Goal: Browse casually: Explore the website without a specific task or goal

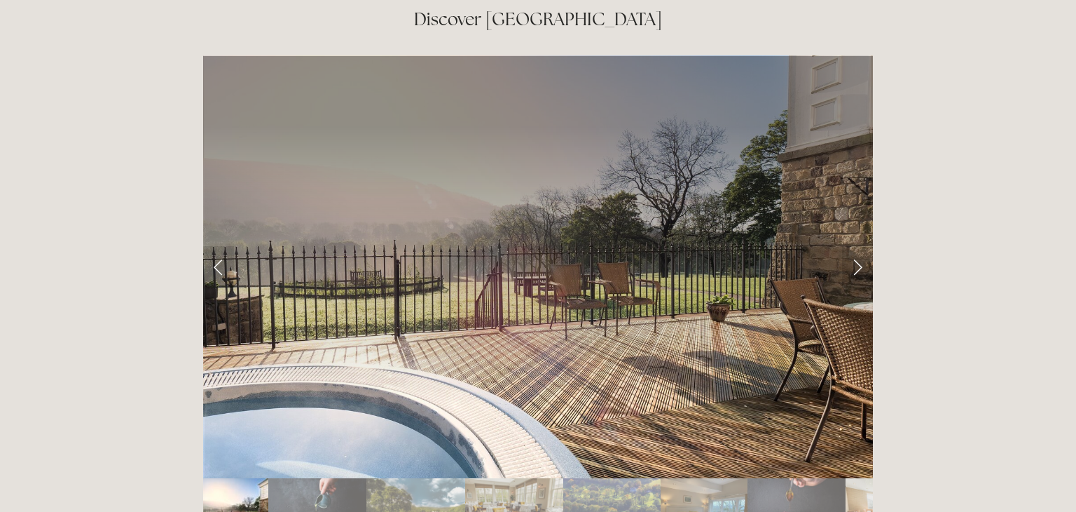
scroll to position [2298, 0]
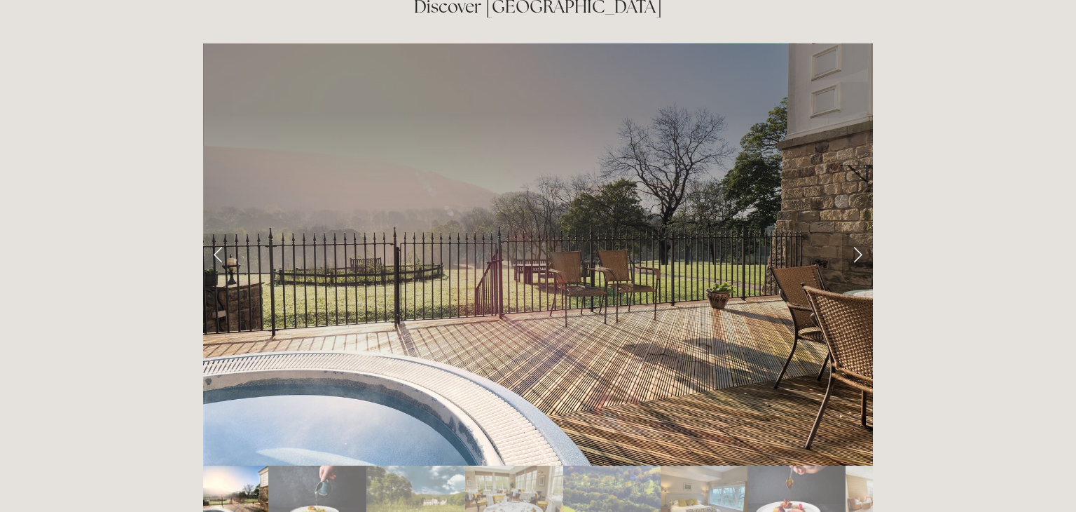
click at [860, 233] on link "Next Slide" at bounding box center [857, 254] width 31 height 42
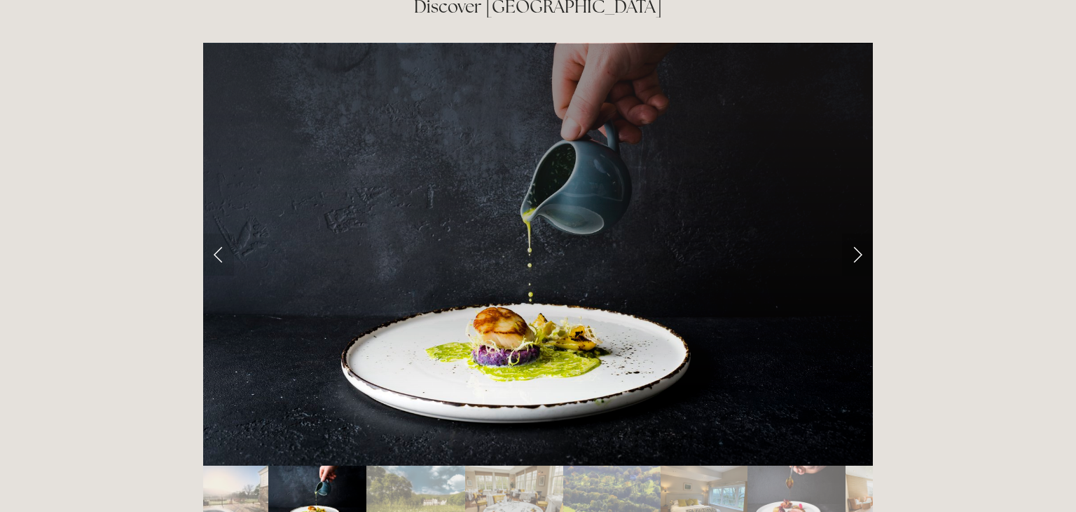
click at [860, 233] on link "Next Slide" at bounding box center [857, 254] width 31 height 42
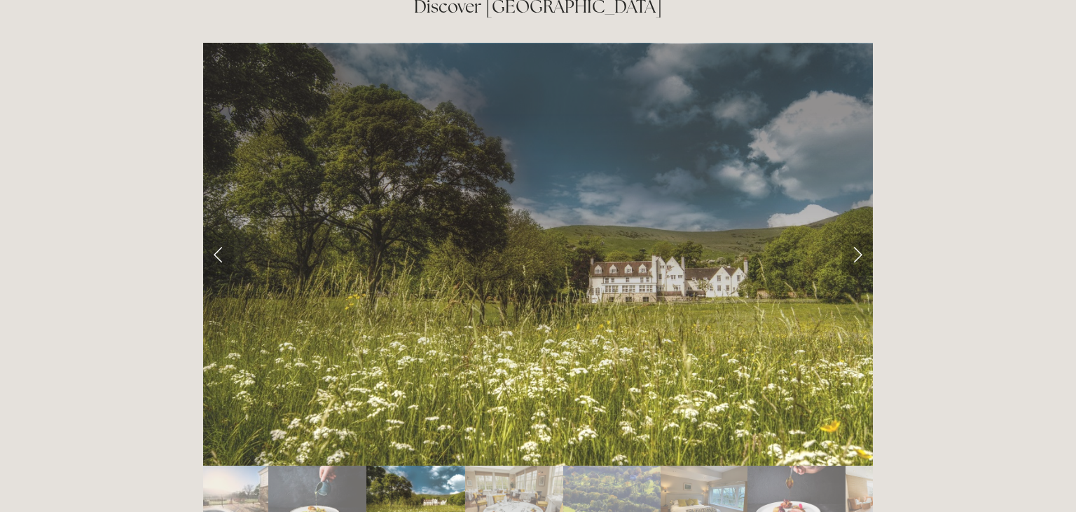
click at [860, 233] on link "Next Slide" at bounding box center [857, 254] width 31 height 42
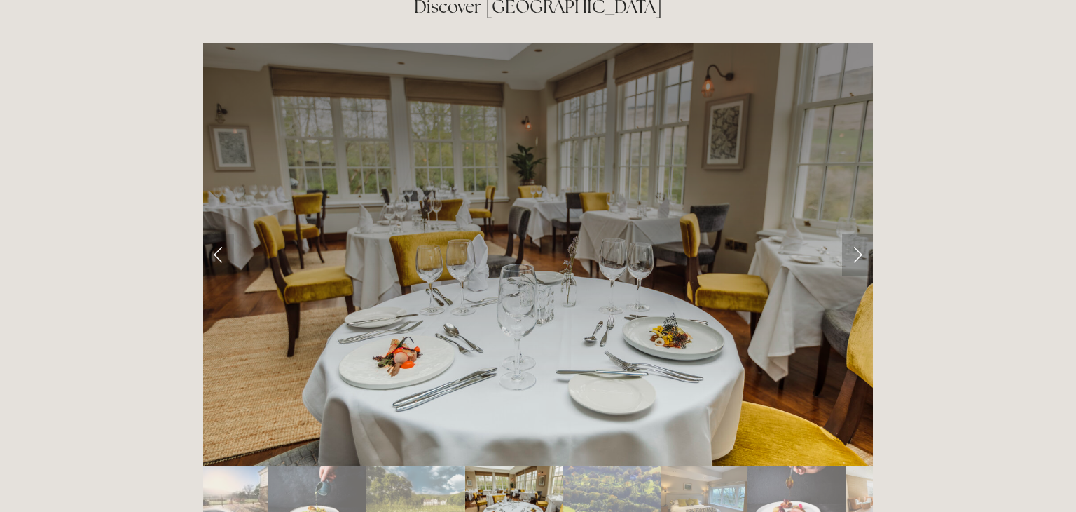
click at [860, 233] on link "Next Slide" at bounding box center [857, 254] width 31 height 42
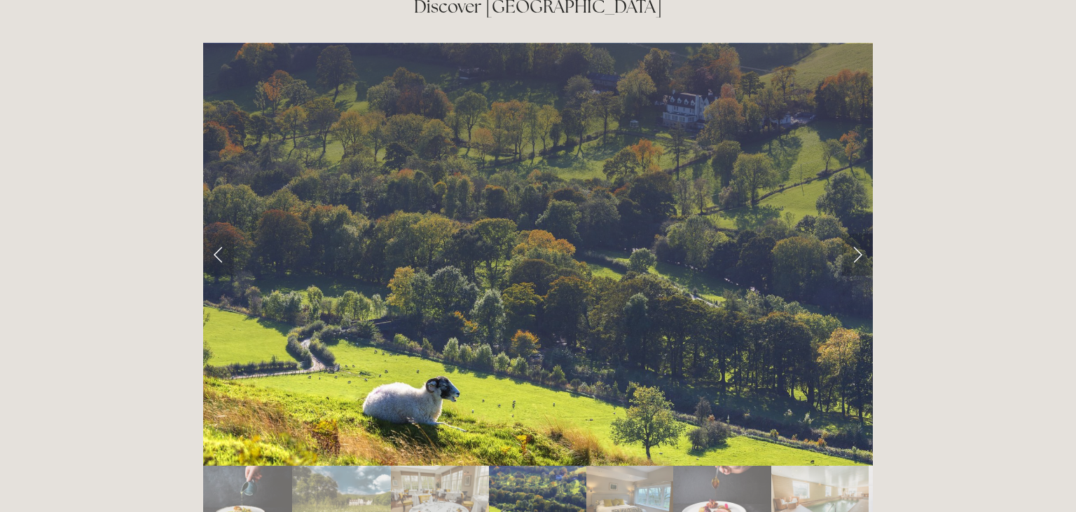
click at [860, 233] on link "Next Slide" at bounding box center [857, 254] width 31 height 42
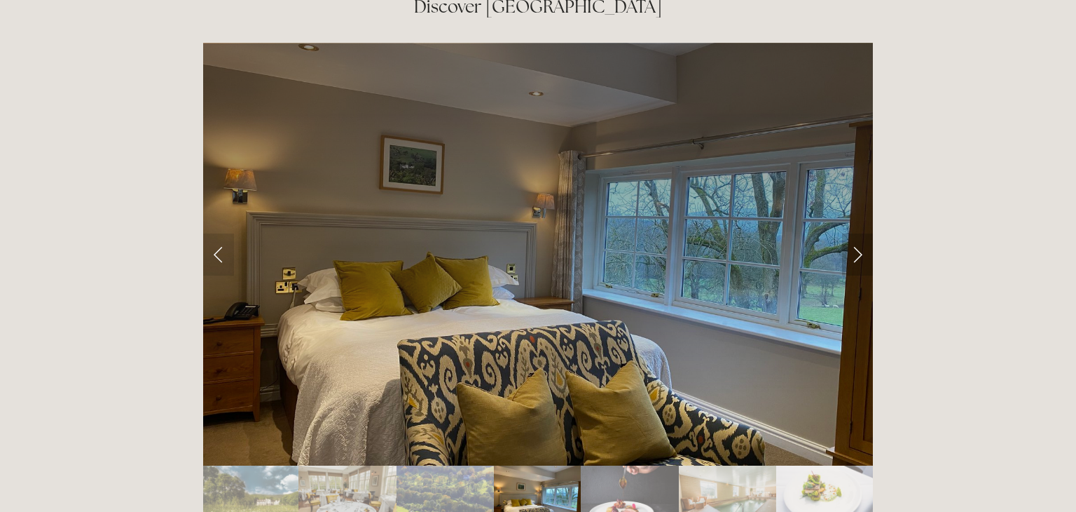
click at [860, 233] on link "Next Slide" at bounding box center [857, 254] width 31 height 42
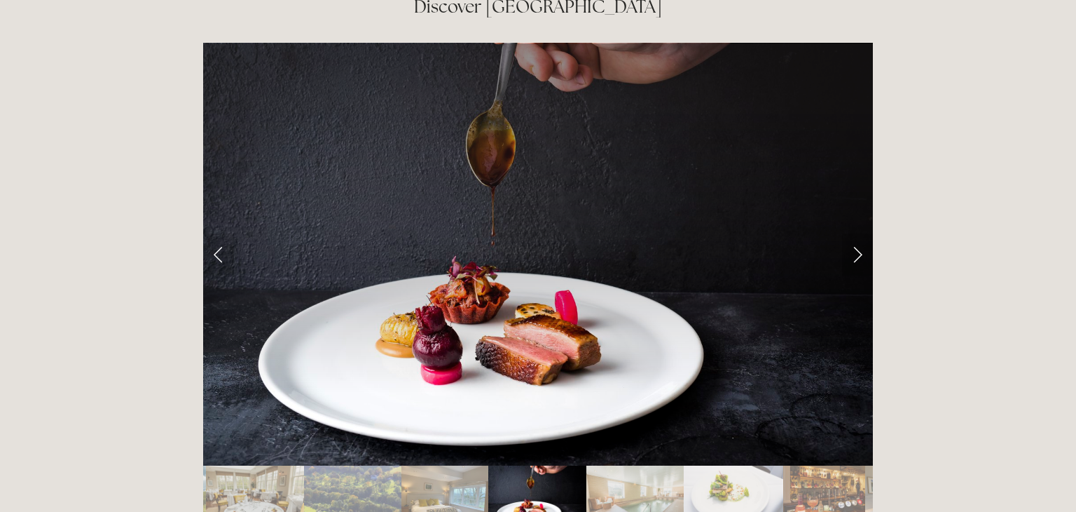
click at [860, 233] on link "Next Slide" at bounding box center [857, 254] width 31 height 42
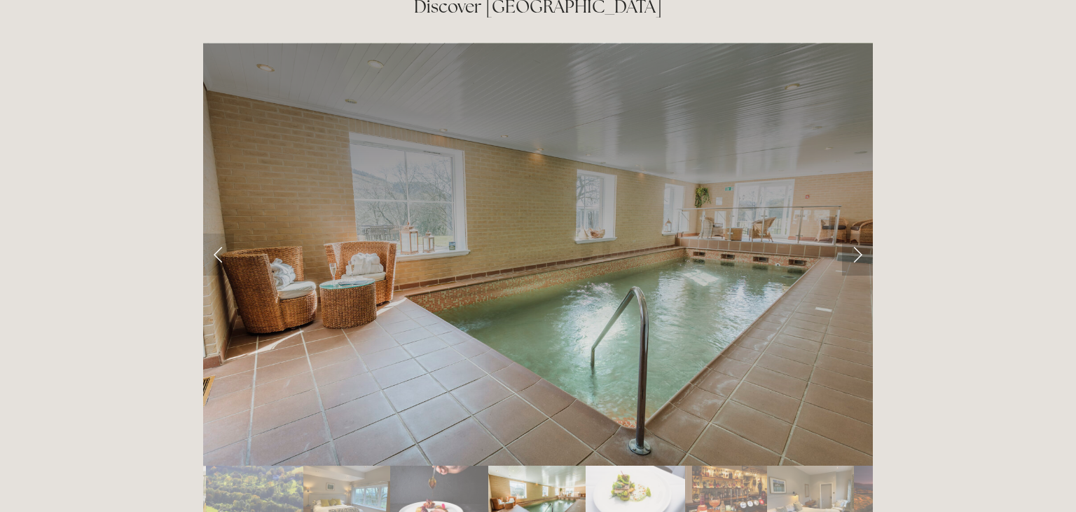
click at [860, 233] on link "Next Slide" at bounding box center [857, 254] width 31 height 42
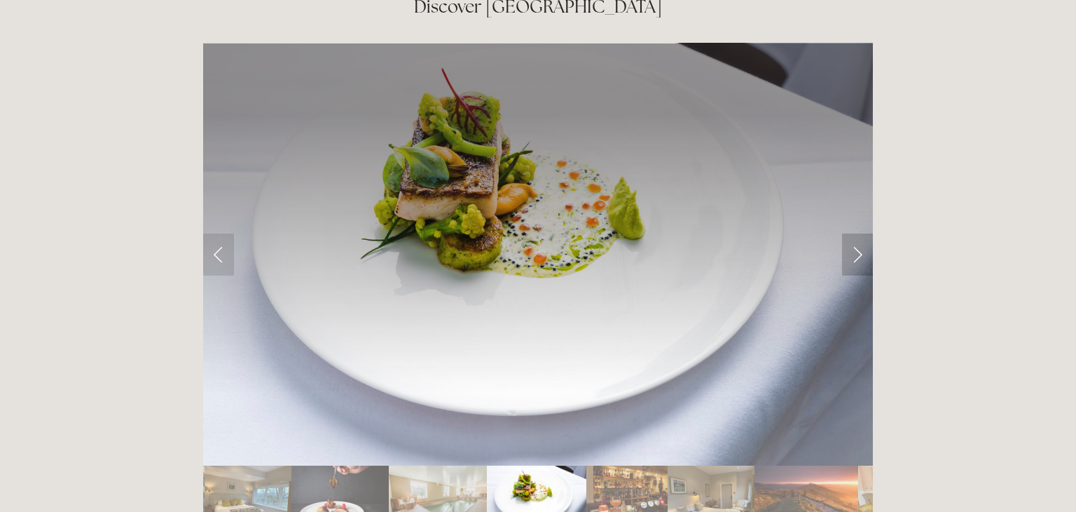
click at [860, 233] on link "Next Slide" at bounding box center [857, 254] width 31 height 42
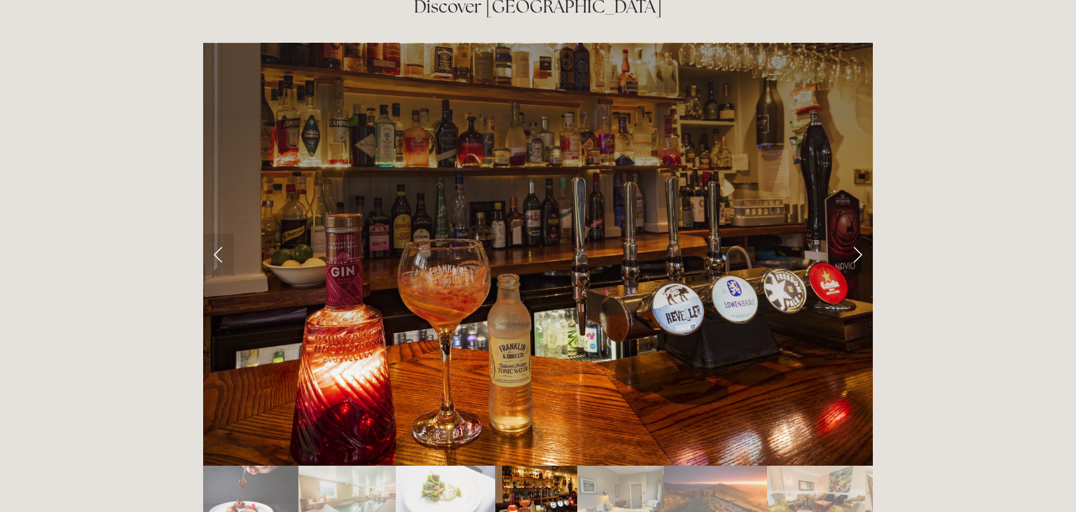
click at [860, 233] on link "Next Slide" at bounding box center [857, 254] width 31 height 42
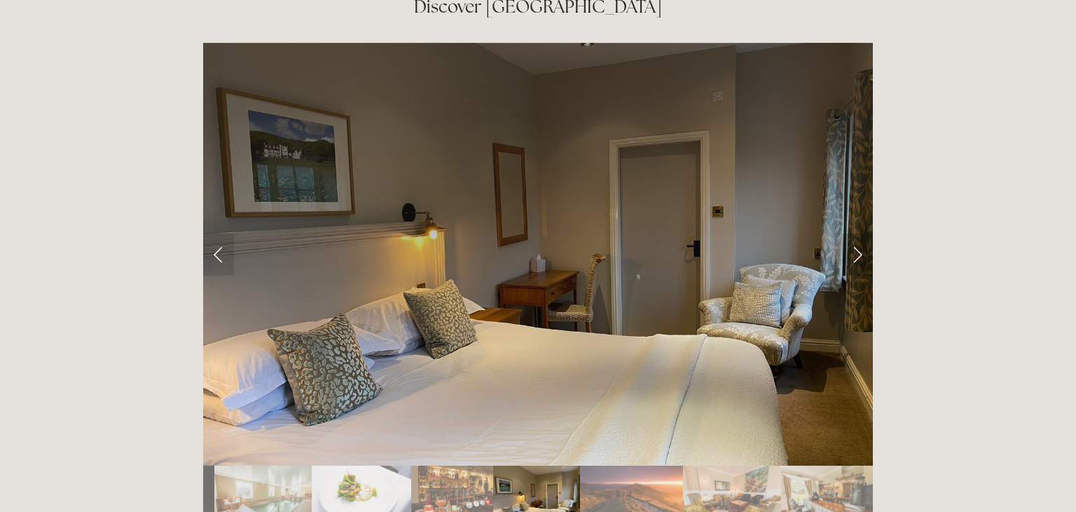
click at [860, 233] on link "Next Slide" at bounding box center [857, 254] width 31 height 42
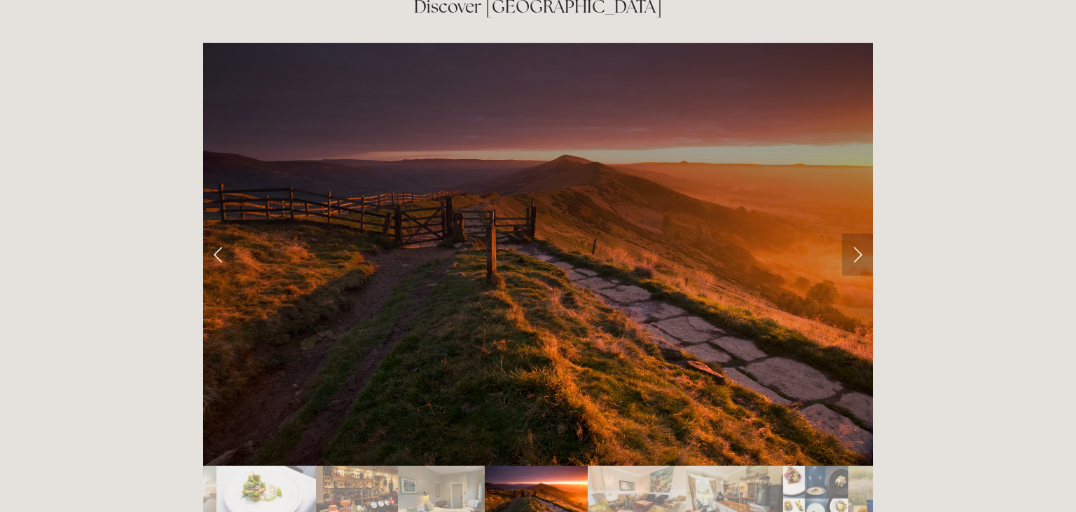
click at [860, 233] on link "Next Slide" at bounding box center [857, 254] width 31 height 42
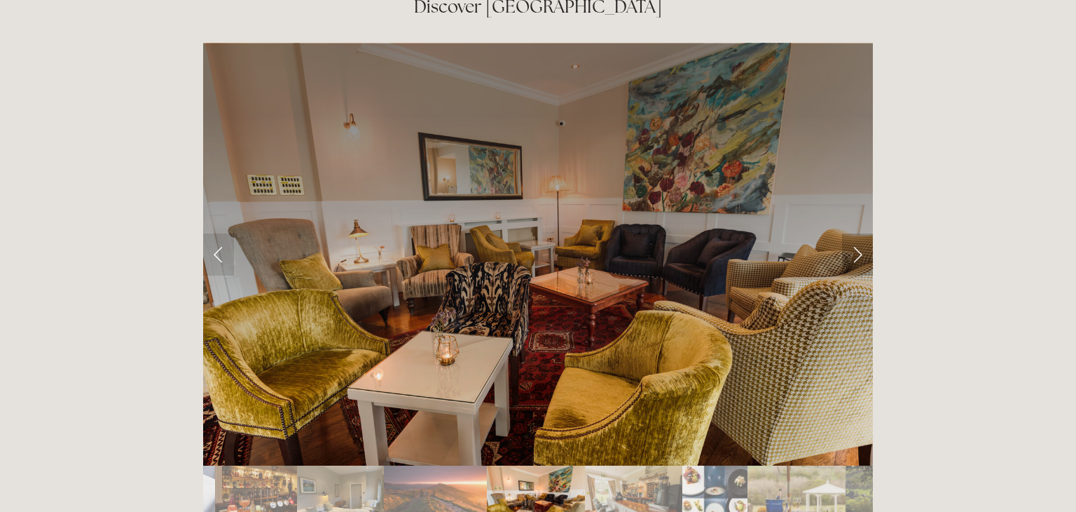
click at [860, 233] on link "Next Slide" at bounding box center [857, 254] width 31 height 42
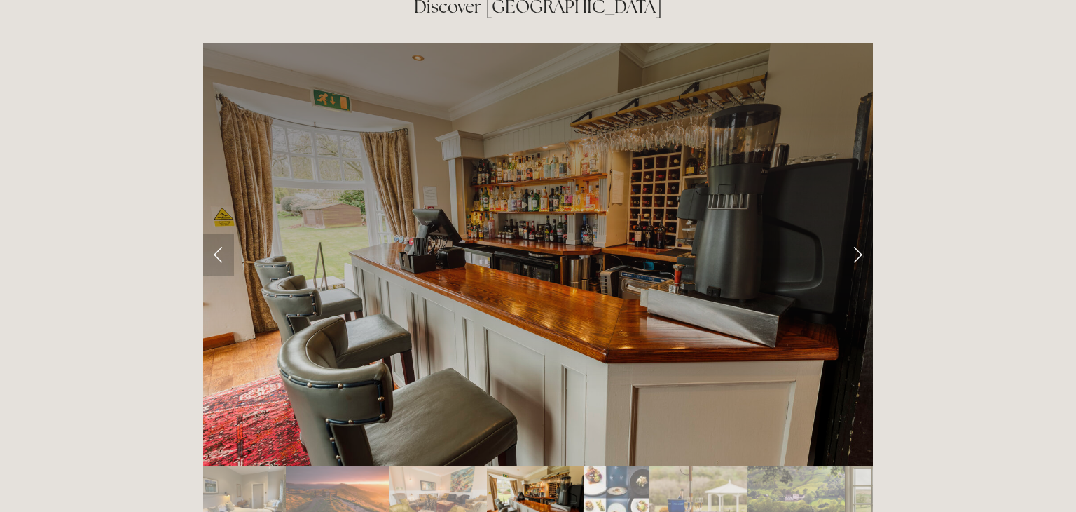
click at [216, 233] on link "Previous Slide" at bounding box center [218, 254] width 31 height 42
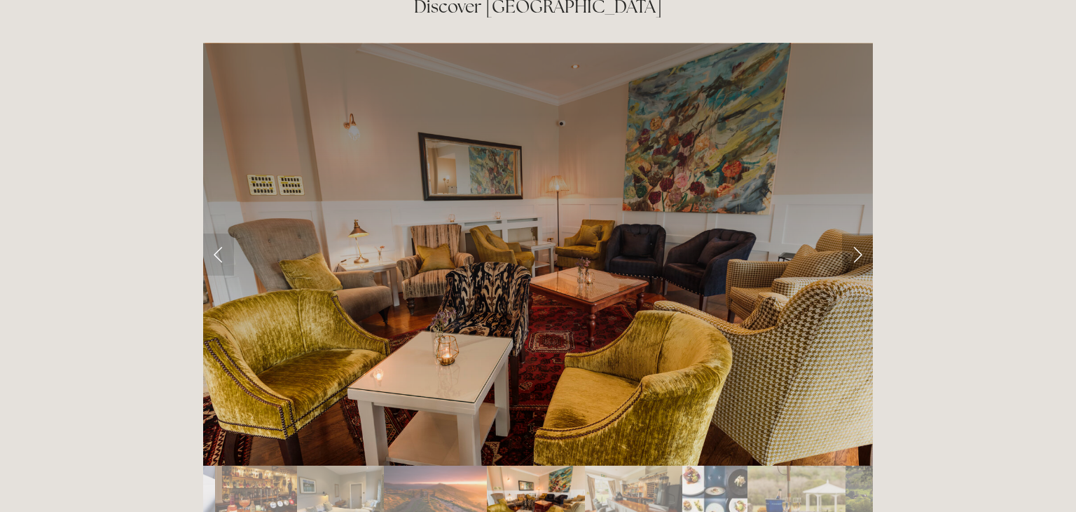
click at [860, 233] on link "Next Slide" at bounding box center [857, 254] width 31 height 42
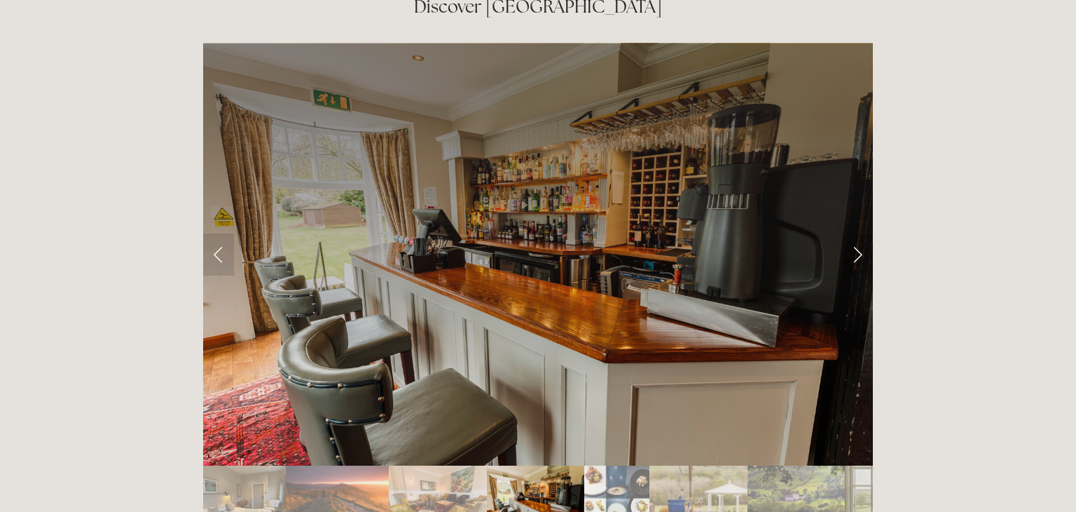
click at [860, 233] on link "Next Slide" at bounding box center [857, 254] width 31 height 42
click at [861, 233] on link "Next Slide" at bounding box center [857, 254] width 31 height 42
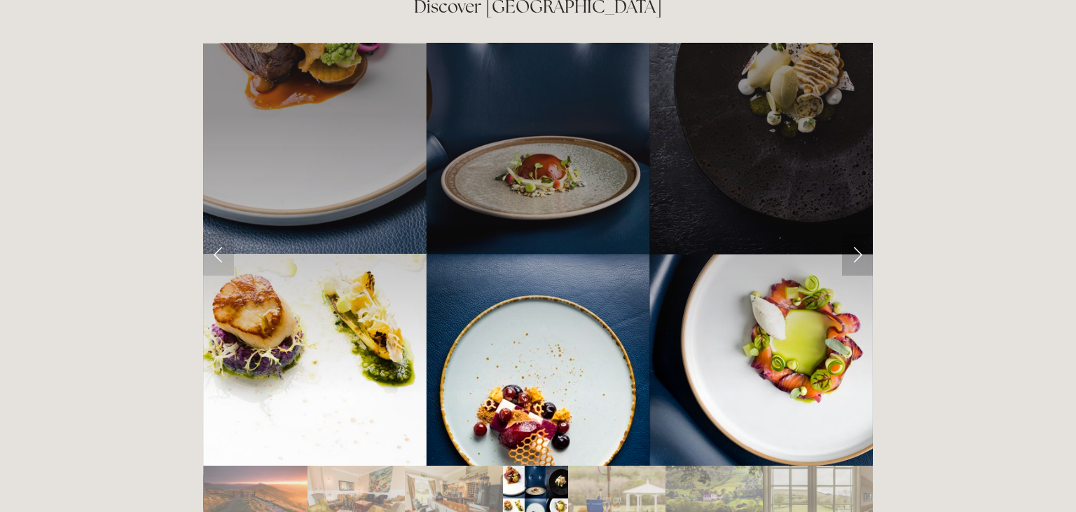
click at [861, 233] on link "Next Slide" at bounding box center [857, 254] width 31 height 42
